Goal: Transaction & Acquisition: Subscribe to service/newsletter

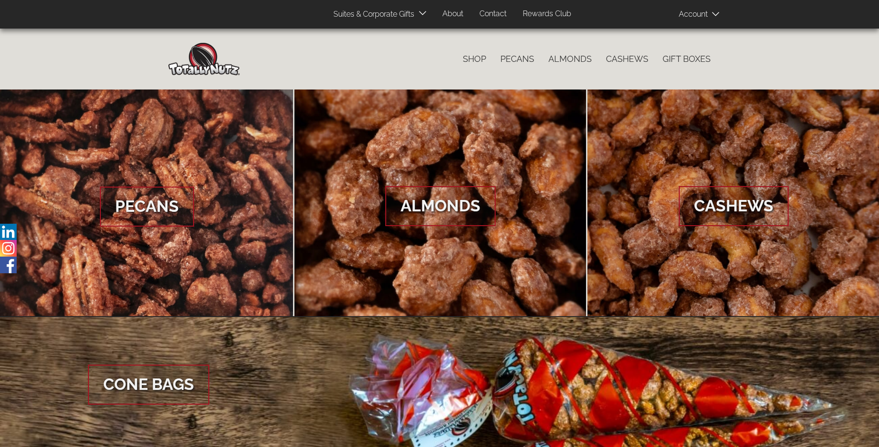
scroll to position [1421, 0]
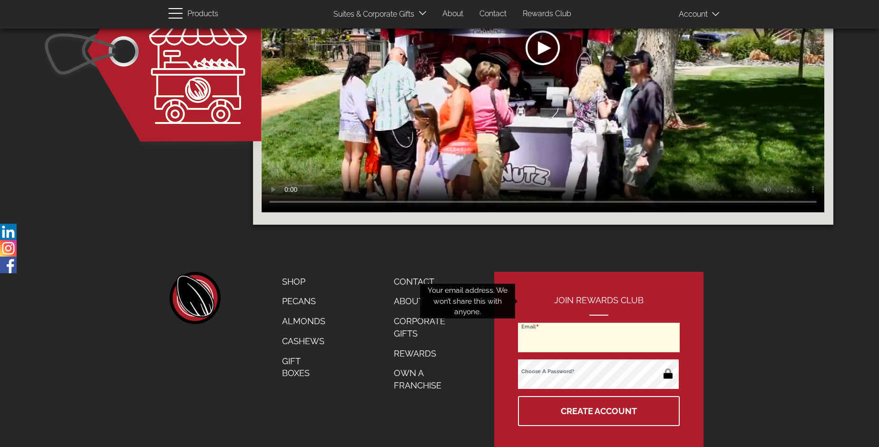
click at [599, 322] on input "Email" at bounding box center [599, 336] width 162 height 29
type input "[EMAIL_ADDRESS][DOMAIN_NAME]"
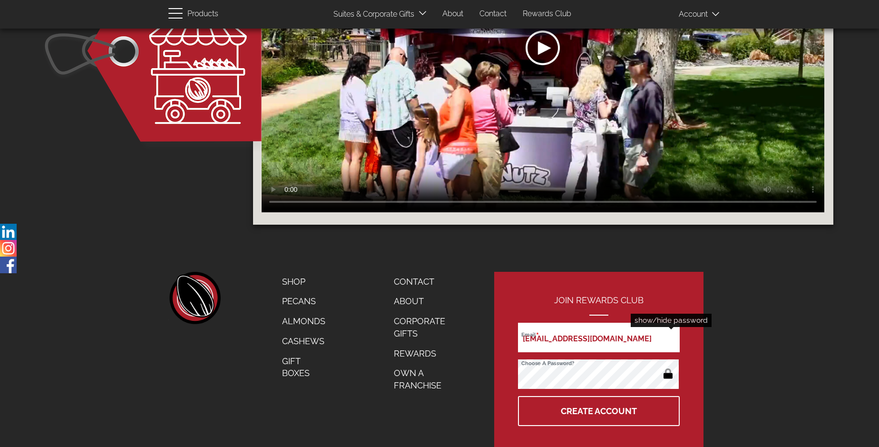
click at [668, 367] on button "button" at bounding box center [668, 374] width 19 height 15
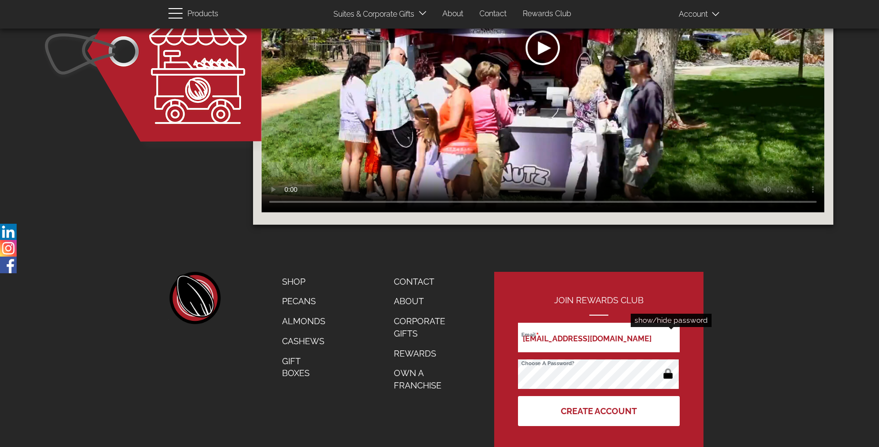
click at [599, 396] on button "Create Account" at bounding box center [599, 411] width 162 height 30
